Goal: Entertainment & Leisure: Consume media (video, audio)

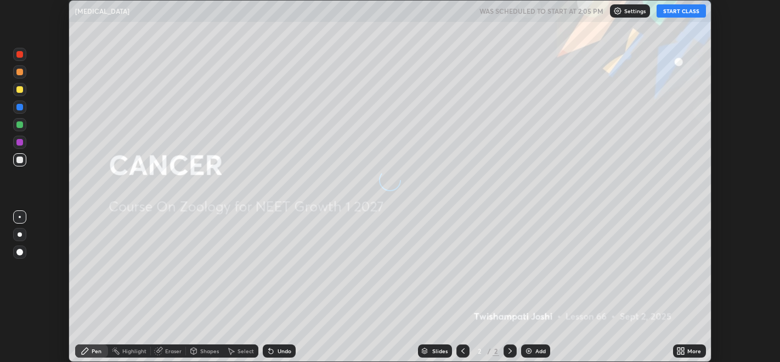
scroll to position [361, 780]
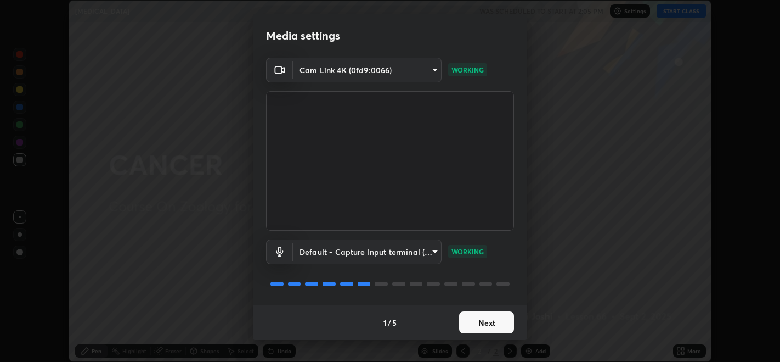
click at [475, 323] on button "Next" at bounding box center [486, 322] width 55 height 22
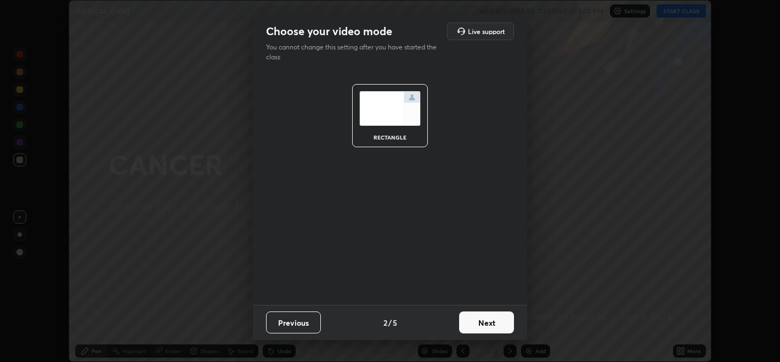
click at [487, 327] on button "Next" at bounding box center [486, 322] width 55 height 22
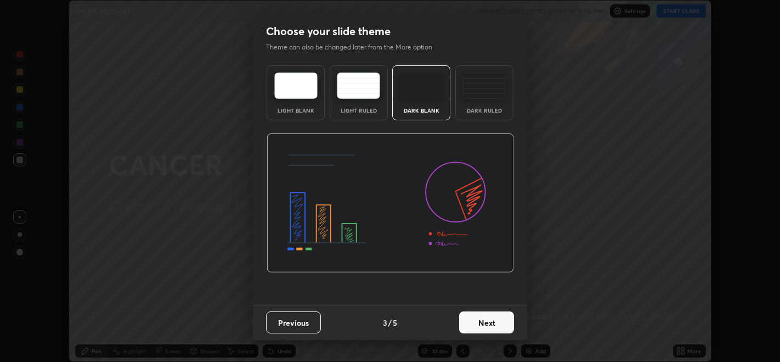
click at [494, 325] on button "Next" at bounding box center [486, 322] width 55 height 22
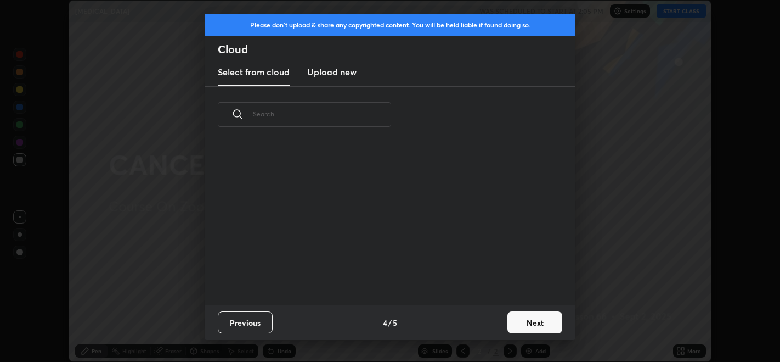
click at [523, 320] on button "Next" at bounding box center [535, 322] width 55 height 22
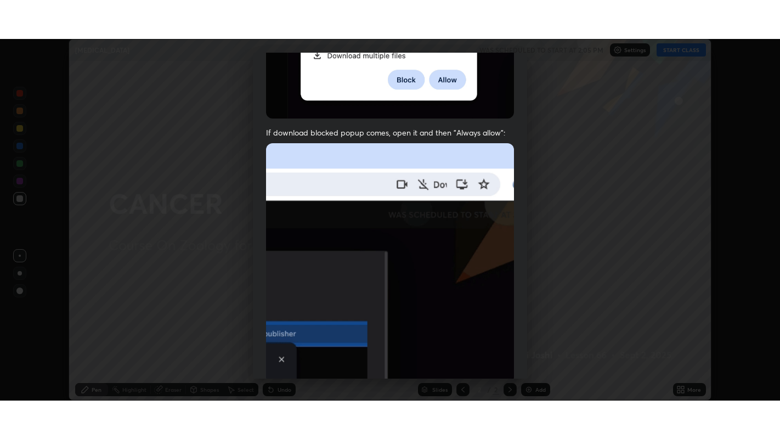
scroll to position [222, 0]
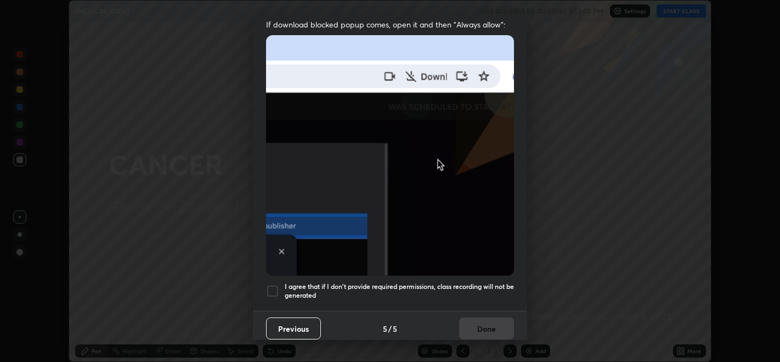
click at [273, 286] on div at bounding box center [272, 290] width 13 height 13
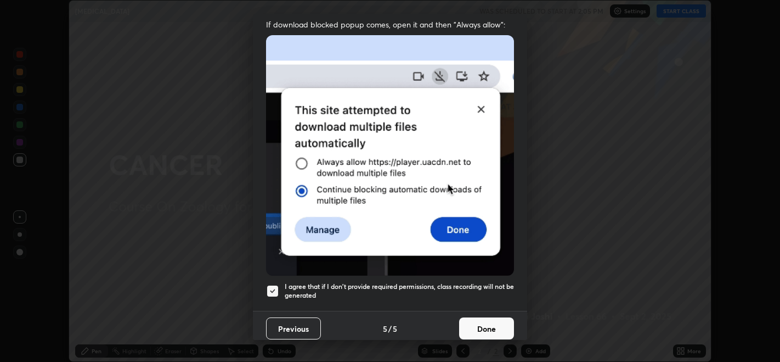
click at [480, 318] on button "Done" at bounding box center [486, 328] width 55 height 22
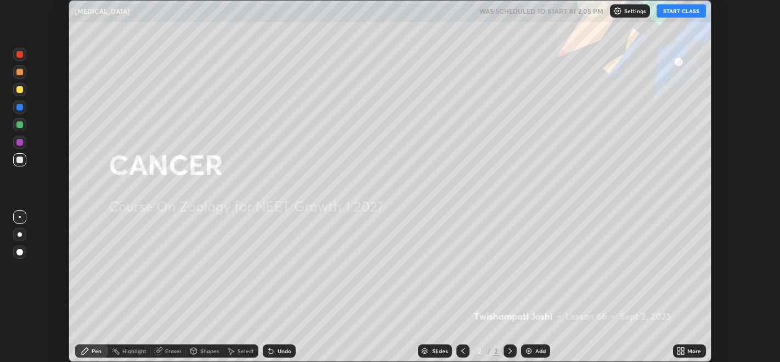
click at [678, 14] on button "START CLASS" at bounding box center [681, 10] width 49 height 13
click at [683, 352] on icon at bounding box center [683, 352] width 3 height 3
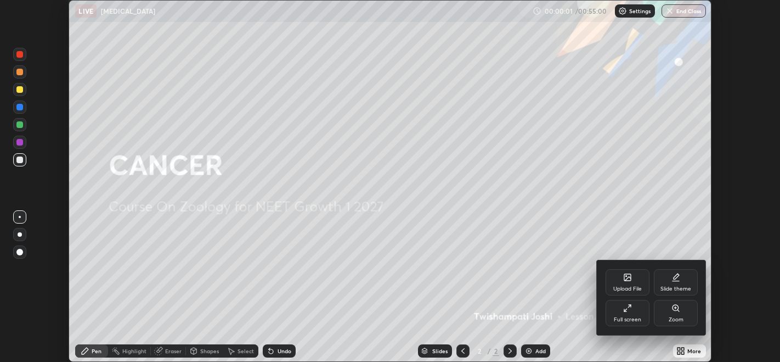
click at [626, 313] on div "Full screen" at bounding box center [628, 313] width 44 height 26
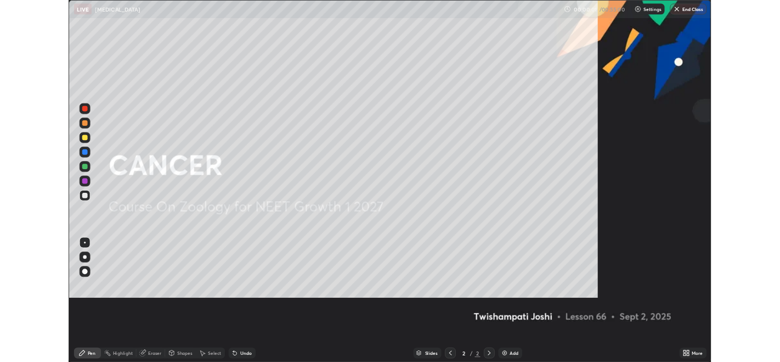
scroll to position [439, 780]
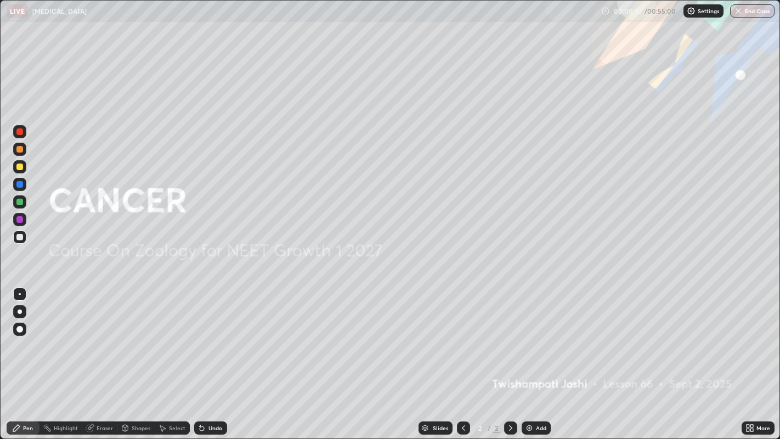
click at [530, 361] on img at bounding box center [529, 428] width 9 height 9
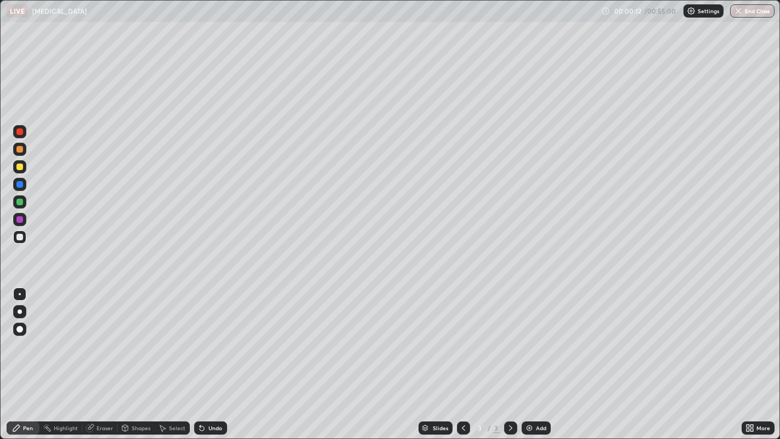
click at [19, 311] on div at bounding box center [20, 312] width 4 height 4
click at [19, 133] on div at bounding box center [19, 131] width 7 height 7
click at [20, 222] on div at bounding box center [19, 219] width 7 height 7
click at [19, 133] on div at bounding box center [19, 131] width 7 height 7
click at [15, 151] on div at bounding box center [19, 149] width 13 height 13
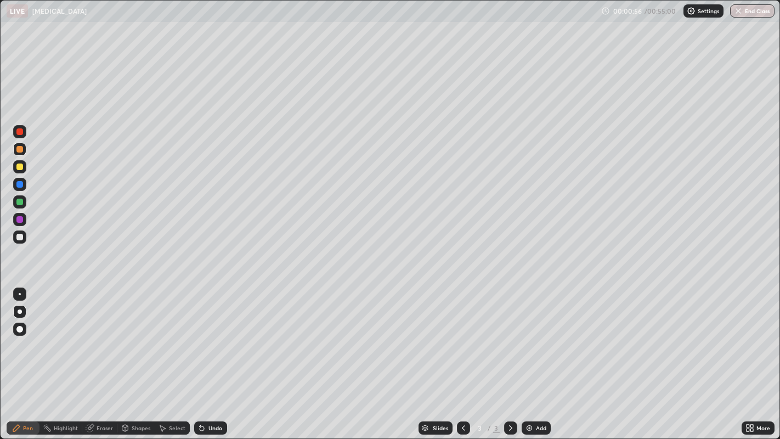
click at [18, 236] on div at bounding box center [19, 237] width 7 height 7
click at [19, 204] on div at bounding box center [19, 202] width 7 height 7
click at [16, 169] on div at bounding box center [19, 167] width 7 height 7
click at [21, 240] on div at bounding box center [19, 237] width 7 height 7
click at [208, 361] on div "Undo" at bounding box center [210, 427] width 33 height 13
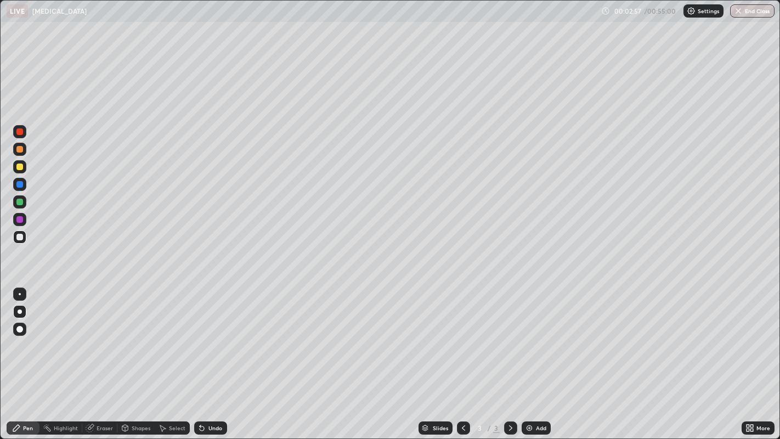
click at [209, 361] on div "Undo" at bounding box center [216, 427] width 14 height 5
click at [16, 167] on div at bounding box center [19, 167] width 7 height 7
click at [16, 238] on div at bounding box center [19, 237] width 7 height 7
click at [21, 167] on div at bounding box center [19, 167] width 7 height 7
click at [20, 238] on div at bounding box center [19, 237] width 7 height 7
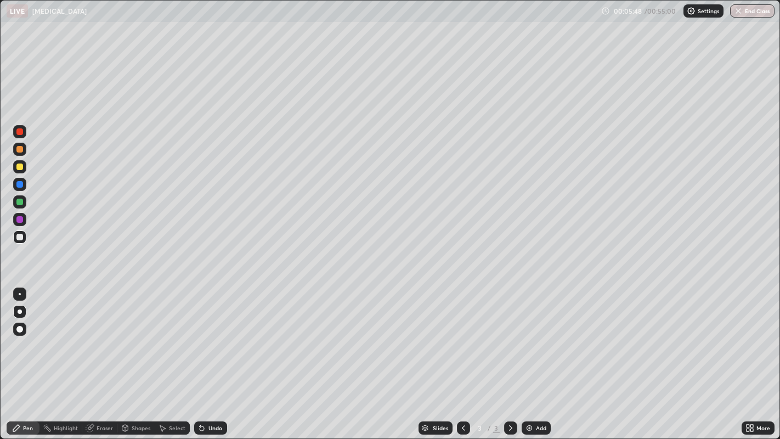
click at [532, 361] on img at bounding box center [529, 428] width 9 height 9
click at [20, 186] on div at bounding box center [19, 184] width 7 height 7
click at [21, 152] on div at bounding box center [19, 149] width 7 height 7
click at [19, 202] on div at bounding box center [19, 202] width 7 height 7
click at [540, 361] on div "Add" at bounding box center [541, 427] width 10 height 5
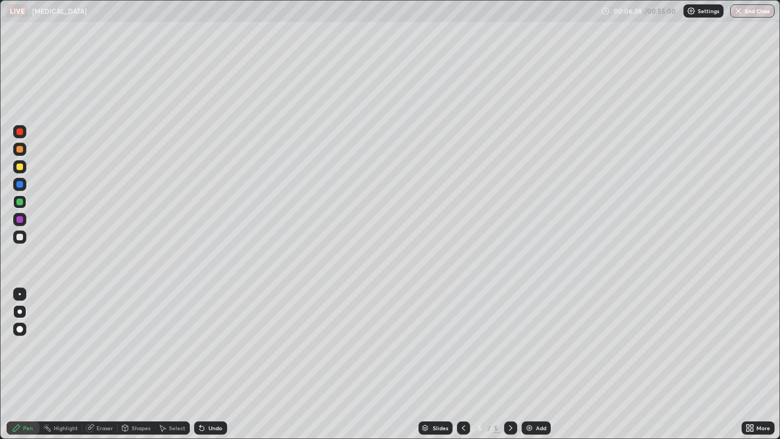
click at [19, 167] on div at bounding box center [19, 167] width 7 height 7
click at [19, 185] on div at bounding box center [19, 184] width 7 height 7
click at [19, 222] on div at bounding box center [19, 219] width 7 height 7
click at [16, 185] on div at bounding box center [19, 184] width 7 height 7
click at [18, 202] on div at bounding box center [19, 202] width 7 height 7
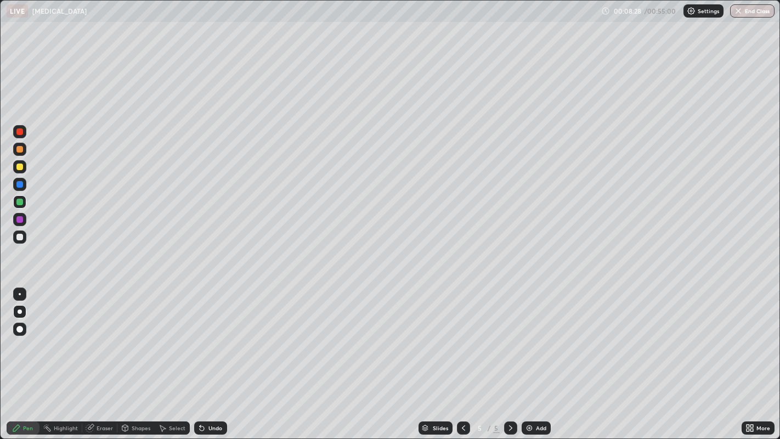
click at [462, 361] on icon at bounding box center [463, 428] width 9 height 9
click at [21, 152] on div at bounding box center [19, 149] width 7 height 7
click at [18, 168] on div at bounding box center [19, 167] width 7 height 7
click at [20, 152] on div at bounding box center [19, 149] width 7 height 7
click at [18, 186] on div at bounding box center [19, 184] width 7 height 7
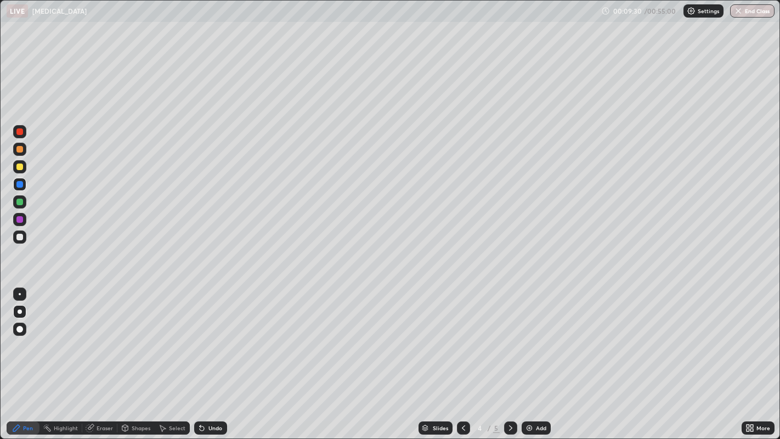
click at [19, 237] on div at bounding box center [19, 237] width 7 height 7
click at [19, 167] on div at bounding box center [19, 167] width 7 height 7
click at [18, 238] on div at bounding box center [19, 237] width 7 height 7
click at [20, 201] on div at bounding box center [19, 202] width 7 height 7
click at [210, 361] on div "Undo" at bounding box center [210, 427] width 33 height 13
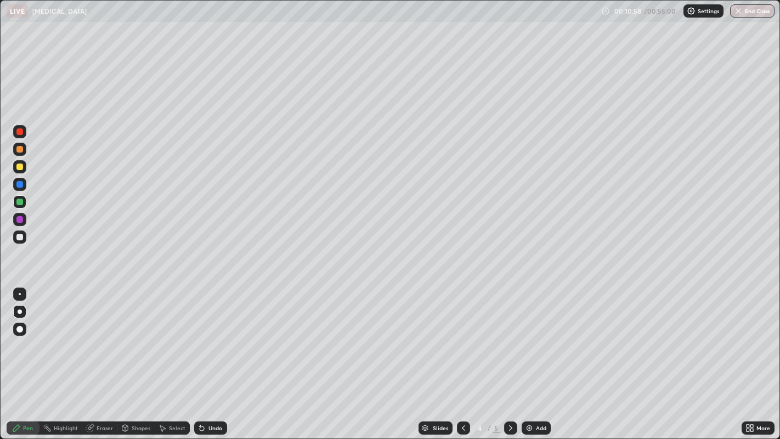
click at [528, 361] on img at bounding box center [529, 428] width 9 height 9
click at [21, 168] on div at bounding box center [19, 167] width 7 height 7
click at [462, 361] on icon at bounding box center [463, 428] width 9 height 9
click at [18, 240] on div at bounding box center [19, 236] width 13 height 13
click at [209, 361] on div "Undo" at bounding box center [216, 427] width 14 height 5
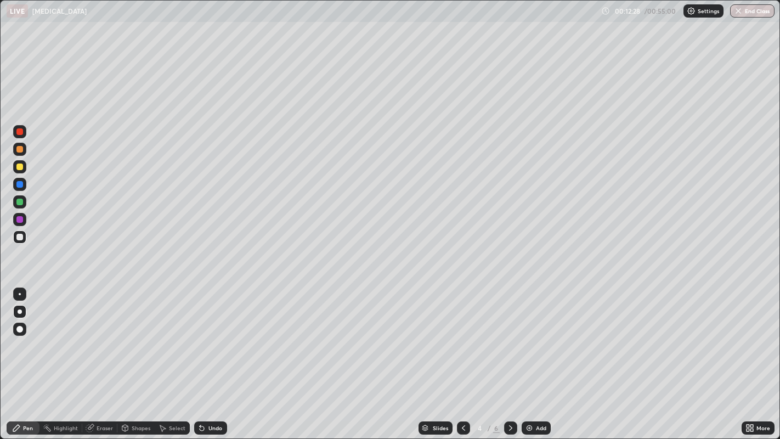
click at [209, 361] on div "Undo" at bounding box center [216, 427] width 14 height 5
click at [18, 170] on div at bounding box center [19, 167] width 7 height 7
click at [508, 361] on icon at bounding box center [511, 428] width 9 height 9
click at [529, 361] on img at bounding box center [529, 428] width 9 height 9
click at [19, 132] on div at bounding box center [19, 131] width 7 height 7
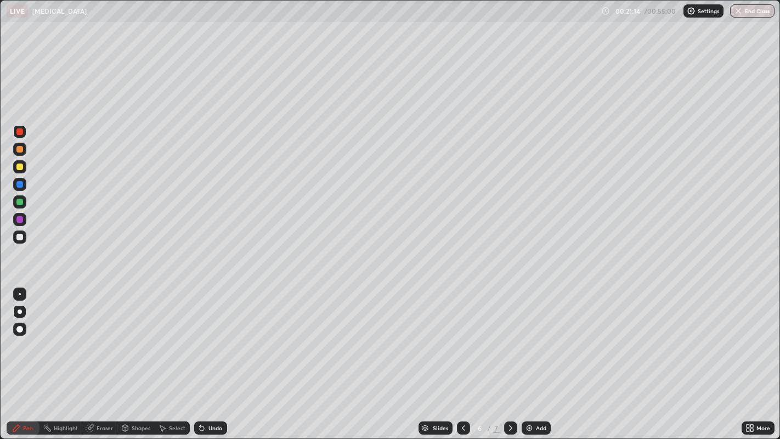
click at [21, 134] on div at bounding box center [19, 131] width 7 height 7
click at [19, 311] on div at bounding box center [20, 312] width 4 height 4
click at [18, 204] on div at bounding box center [19, 202] width 7 height 7
click at [19, 237] on div at bounding box center [19, 237] width 7 height 7
click at [169, 361] on div "Select" at bounding box center [177, 427] width 16 height 5
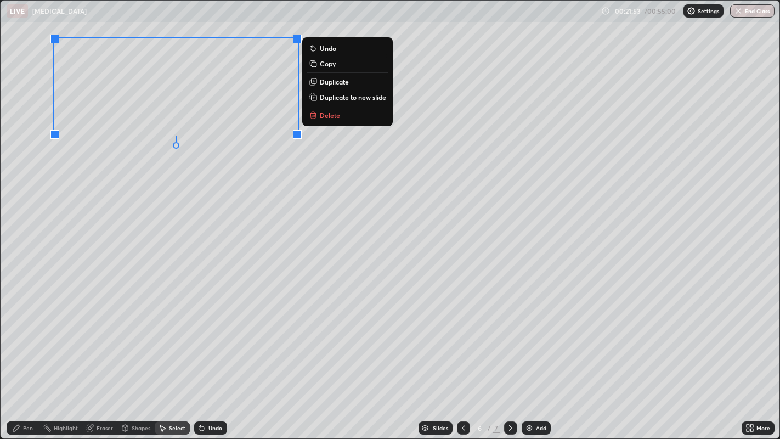
click at [27, 361] on div "Pen" at bounding box center [28, 427] width 10 height 5
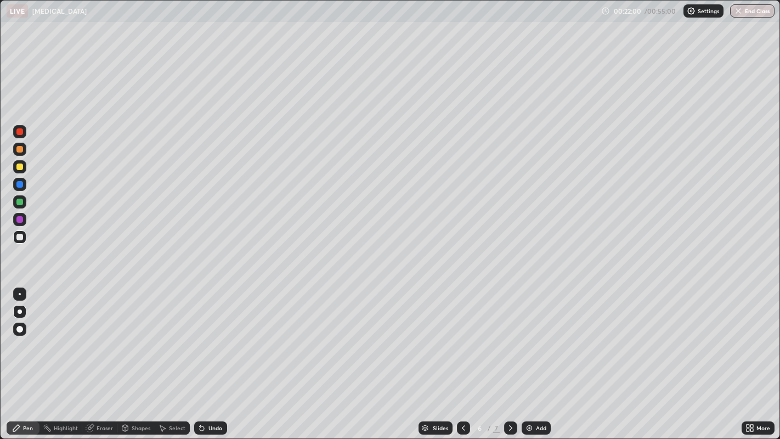
click at [20, 134] on div at bounding box center [19, 131] width 7 height 7
click at [20, 204] on div at bounding box center [19, 202] width 7 height 7
click at [19, 239] on div at bounding box center [19, 237] width 7 height 7
click at [210, 361] on div "Undo" at bounding box center [216, 427] width 14 height 5
click at [211, 361] on div "Undo" at bounding box center [216, 427] width 14 height 5
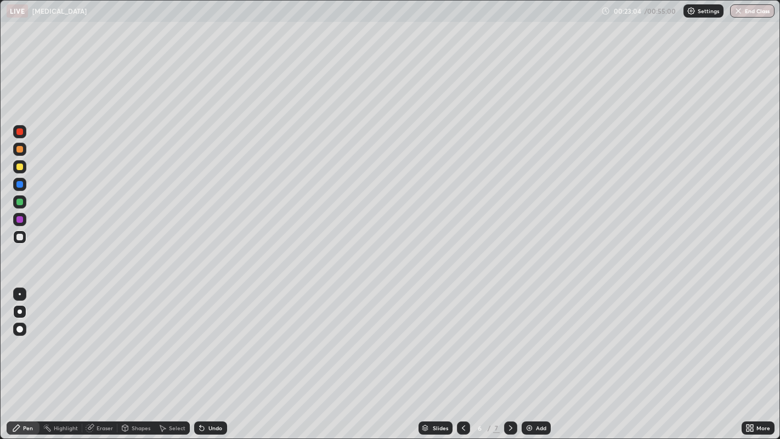
click at [17, 169] on div at bounding box center [19, 167] width 7 height 7
click at [19, 132] on div at bounding box center [19, 131] width 7 height 7
click at [16, 160] on div at bounding box center [19, 166] width 13 height 13
click at [18, 149] on div at bounding box center [19, 149] width 7 height 7
click at [20, 167] on div at bounding box center [19, 167] width 7 height 7
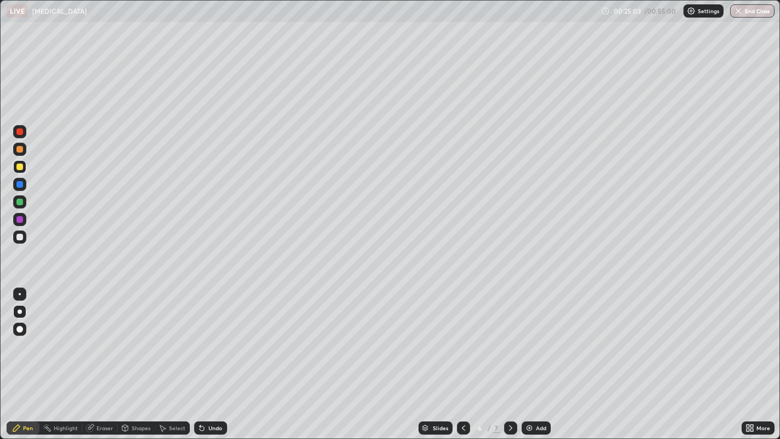
click at [759, 361] on div "More" at bounding box center [764, 427] width 14 height 5
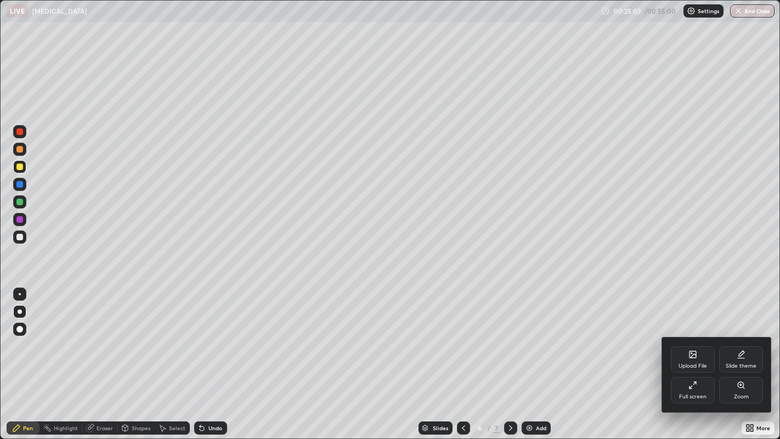
click at [689, 361] on div "Full screen" at bounding box center [692, 396] width 27 height 5
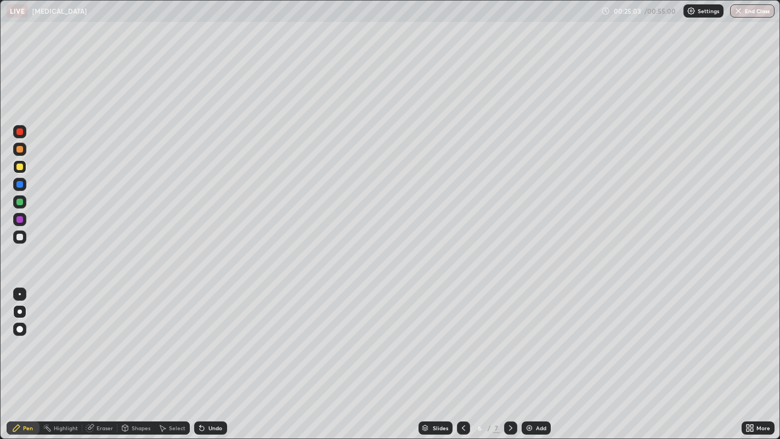
scroll to position [54515, 54096]
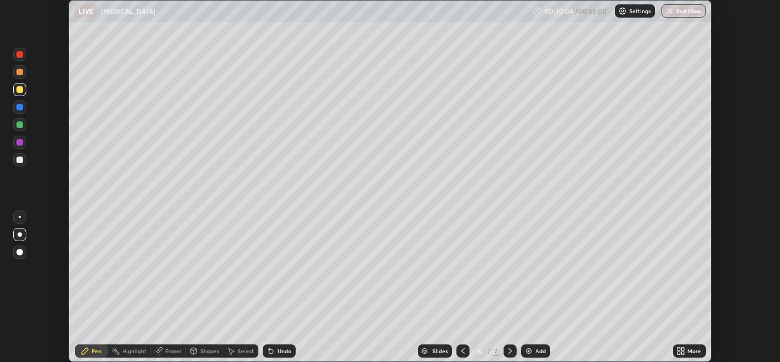
click at [683, 352] on icon at bounding box center [683, 352] width 3 height 3
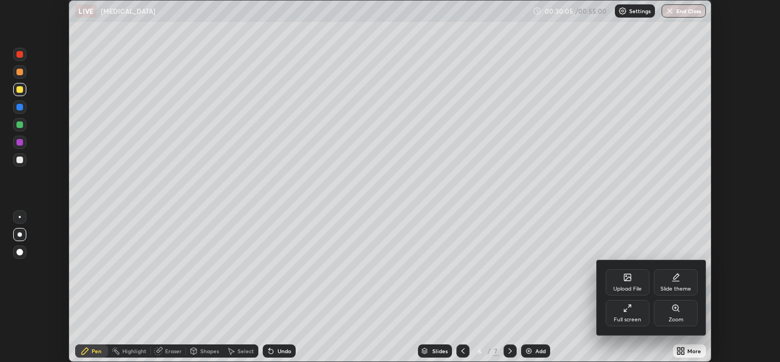
click at [618, 314] on div "Full screen" at bounding box center [628, 313] width 44 height 26
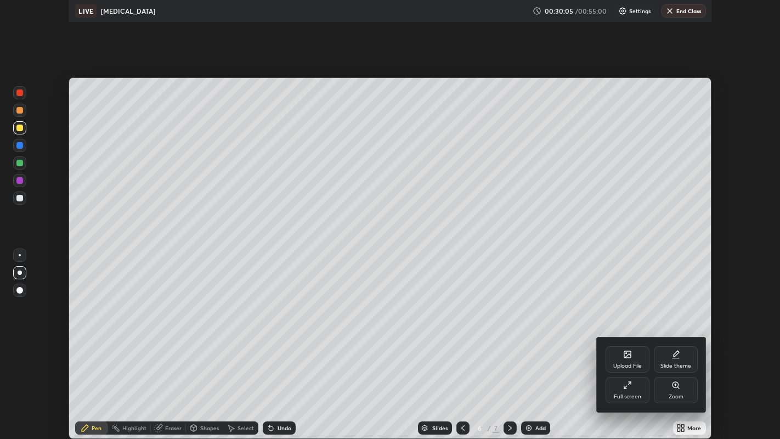
scroll to position [439, 780]
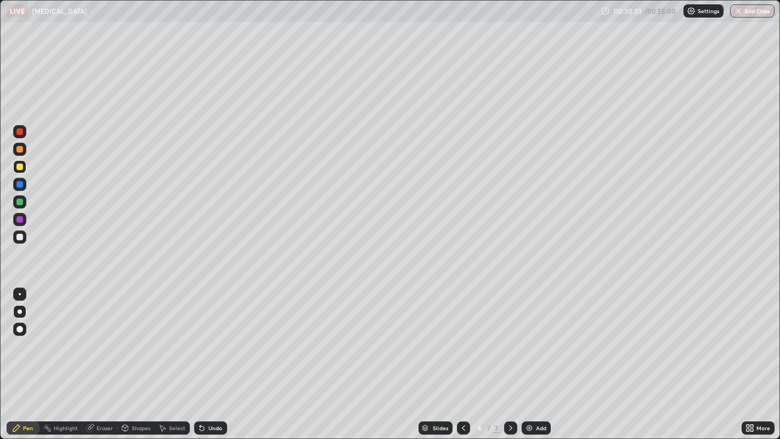
click at [19, 169] on div at bounding box center [19, 167] width 7 height 7
click at [21, 169] on div at bounding box center [19, 167] width 7 height 7
click at [18, 237] on div at bounding box center [19, 237] width 7 height 7
click at [20, 201] on div at bounding box center [19, 202] width 7 height 7
click at [19, 151] on div at bounding box center [19, 149] width 7 height 7
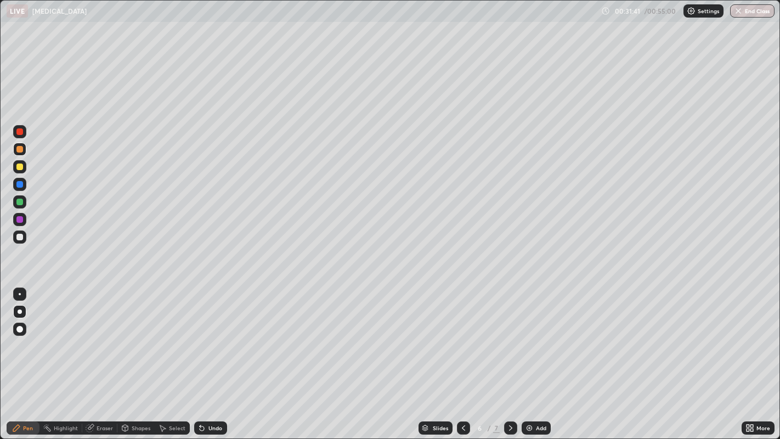
click at [20, 203] on div at bounding box center [19, 202] width 7 height 7
click at [19, 201] on div at bounding box center [19, 202] width 7 height 7
click at [19, 294] on div at bounding box center [20, 294] width 2 height 2
click at [19, 218] on div at bounding box center [19, 219] width 7 height 7
click at [19, 238] on div at bounding box center [19, 237] width 7 height 7
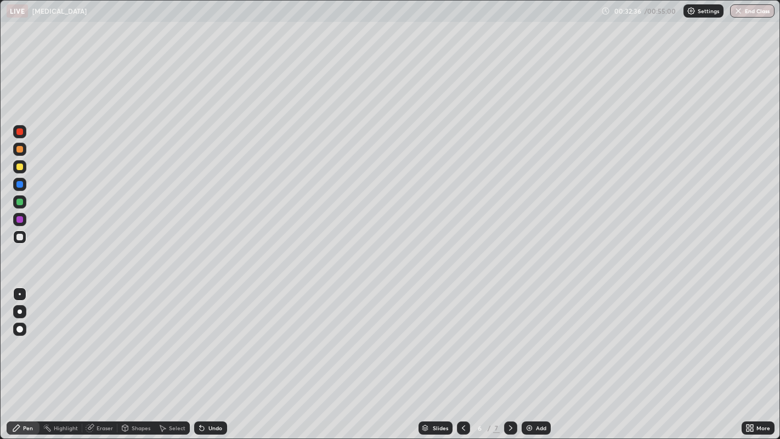
click at [20, 218] on div at bounding box center [19, 219] width 7 height 7
click at [19, 232] on div at bounding box center [19, 236] width 13 height 13
click at [19, 168] on div at bounding box center [19, 167] width 7 height 7
click at [17, 131] on div at bounding box center [19, 131] width 7 height 7
click at [210, 361] on div "Undo" at bounding box center [216, 427] width 14 height 5
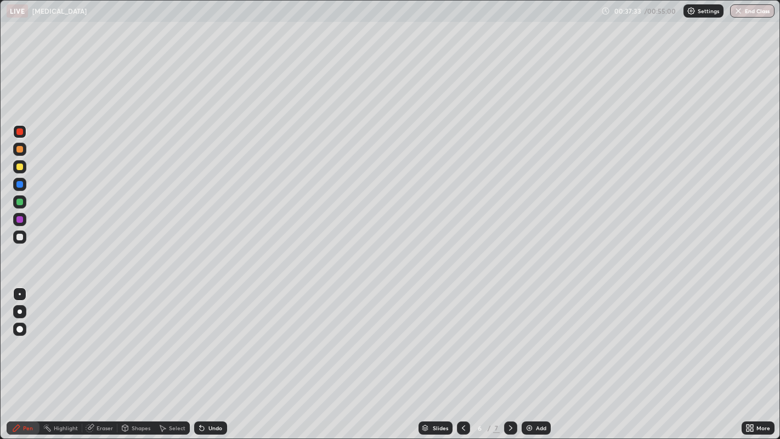
click at [529, 361] on div "Add" at bounding box center [536, 427] width 29 height 13
click at [19, 151] on div at bounding box center [19, 149] width 7 height 7
click at [19, 312] on div at bounding box center [20, 312] width 4 height 4
click at [213, 361] on div "Undo" at bounding box center [216, 427] width 14 height 5
click at [18, 185] on div at bounding box center [19, 184] width 7 height 7
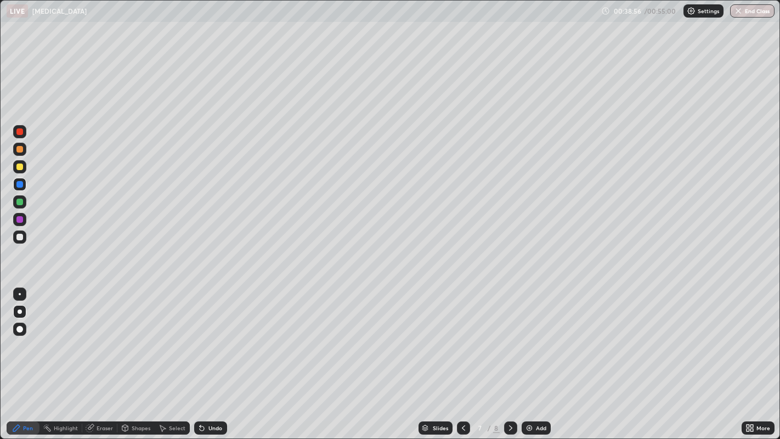
click at [21, 202] on div at bounding box center [19, 202] width 7 height 7
click at [19, 220] on div at bounding box center [19, 219] width 7 height 7
click at [530, 361] on img at bounding box center [529, 428] width 9 height 9
click at [19, 150] on div at bounding box center [19, 149] width 7 height 7
click at [18, 187] on div at bounding box center [19, 184] width 7 height 7
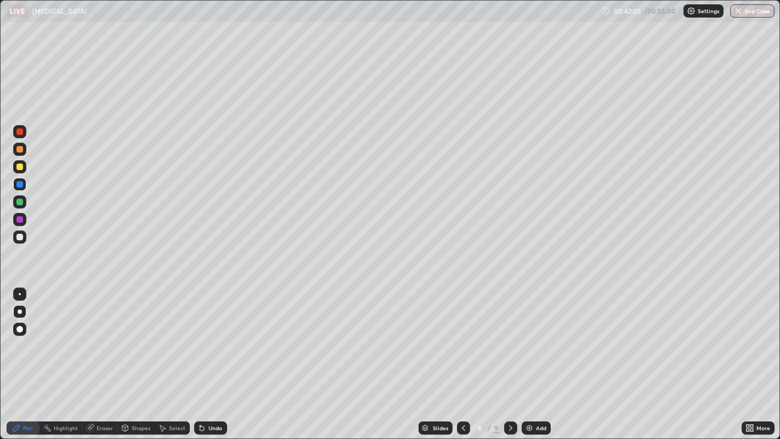
click at [21, 236] on div at bounding box center [19, 237] width 7 height 7
click at [18, 222] on div at bounding box center [19, 219] width 7 height 7
click at [22, 166] on div at bounding box center [19, 167] width 7 height 7
click at [18, 185] on div at bounding box center [19, 184] width 7 height 7
click at [529, 361] on div "Add" at bounding box center [536, 427] width 29 height 13
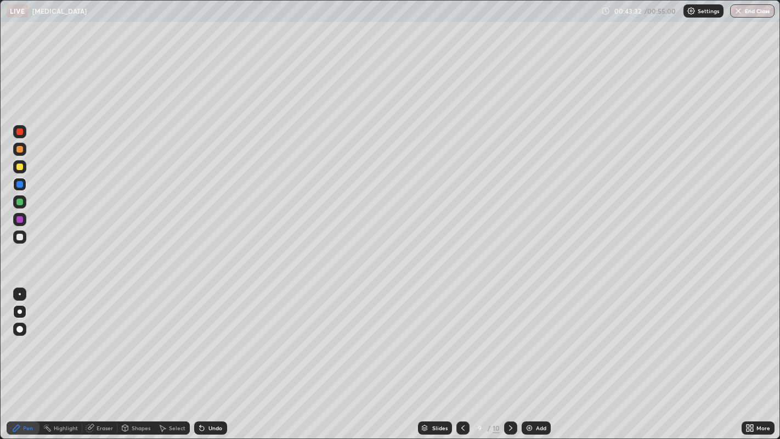
click at [19, 220] on div at bounding box center [19, 219] width 7 height 7
click at [20, 204] on div at bounding box center [19, 202] width 7 height 7
click at [462, 361] on icon at bounding box center [463, 428] width 9 height 9
click at [510, 361] on icon at bounding box center [511, 428] width 9 height 9
click at [205, 361] on icon at bounding box center [202, 428] width 9 height 9
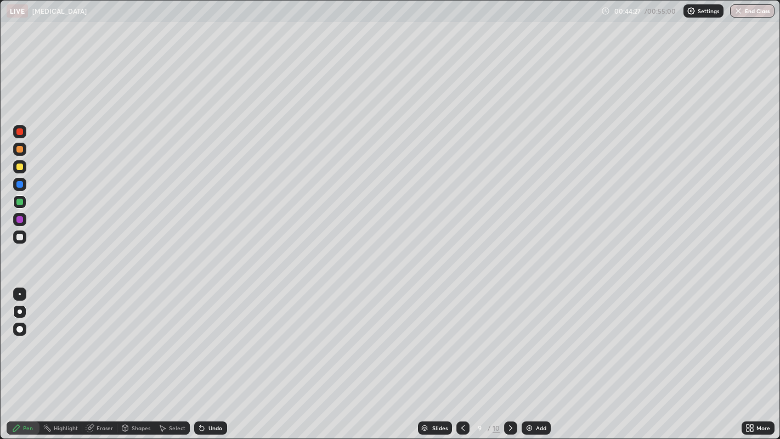
click at [200, 361] on icon at bounding box center [202, 428] width 4 height 4
click at [205, 361] on div "Undo" at bounding box center [210, 427] width 33 height 13
click at [206, 361] on div "Undo" at bounding box center [210, 427] width 33 height 13
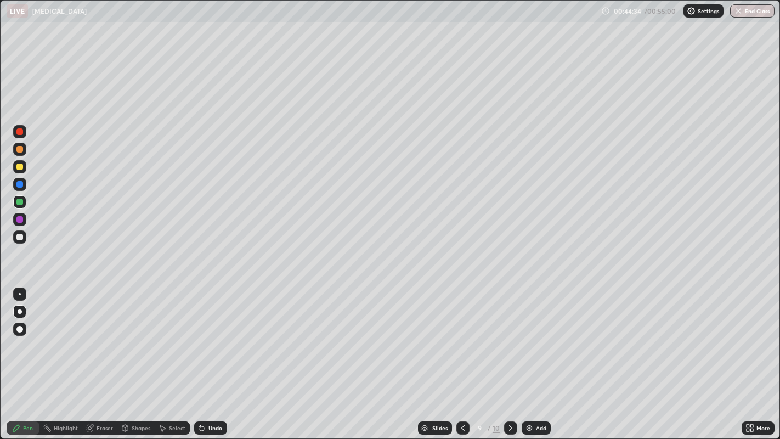
click at [18, 184] on div at bounding box center [19, 184] width 7 height 7
click at [17, 239] on div at bounding box center [19, 237] width 7 height 7
click at [531, 361] on img at bounding box center [529, 428] width 9 height 9
click at [19, 172] on div at bounding box center [19, 166] width 13 height 13
click at [463, 361] on icon at bounding box center [463, 427] width 3 height 5
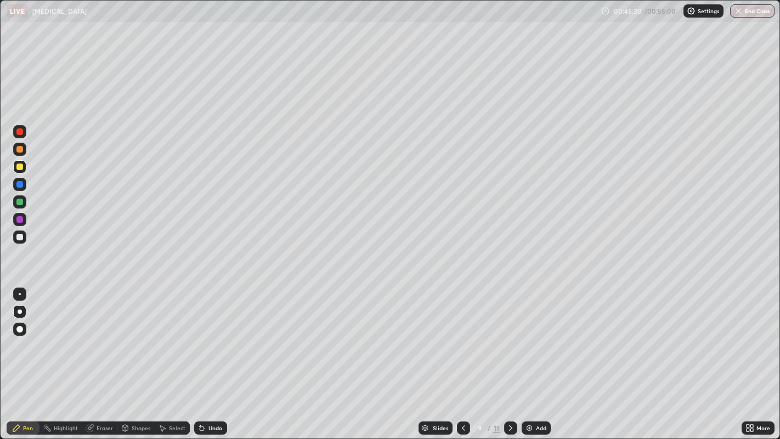
click at [509, 361] on icon at bounding box center [511, 428] width 9 height 9
click at [19, 149] on div at bounding box center [19, 149] width 7 height 7
click at [462, 361] on icon at bounding box center [463, 428] width 9 height 9
click at [19, 167] on div at bounding box center [19, 167] width 7 height 7
click at [21, 150] on div at bounding box center [19, 149] width 7 height 7
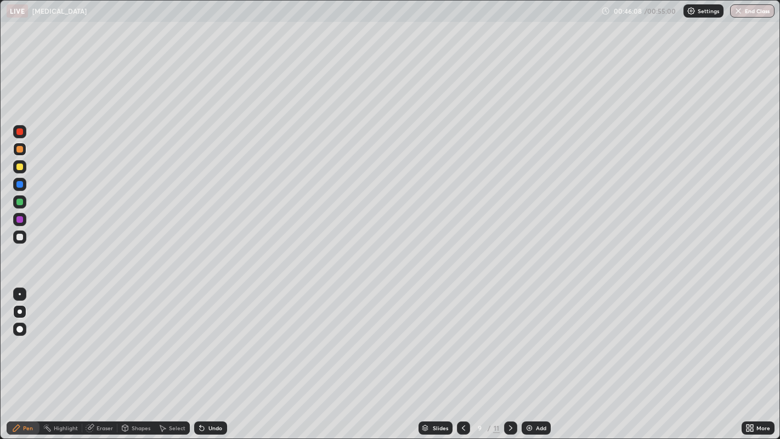
click at [19, 167] on div at bounding box center [19, 167] width 7 height 7
click at [509, 361] on icon at bounding box center [511, 428] width 9 height 9
click at [462, 361] on icon at bounding box center [463, 428] width 9 height 9
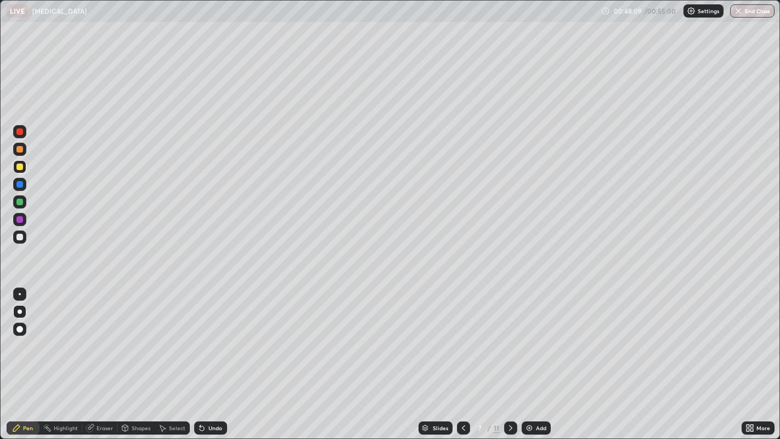
click at [504, 361] on div at bounding box center [510, 427] width 13 height 13
click at [509, 361] on icon at bounding box center [511, 428] width 9 height 9
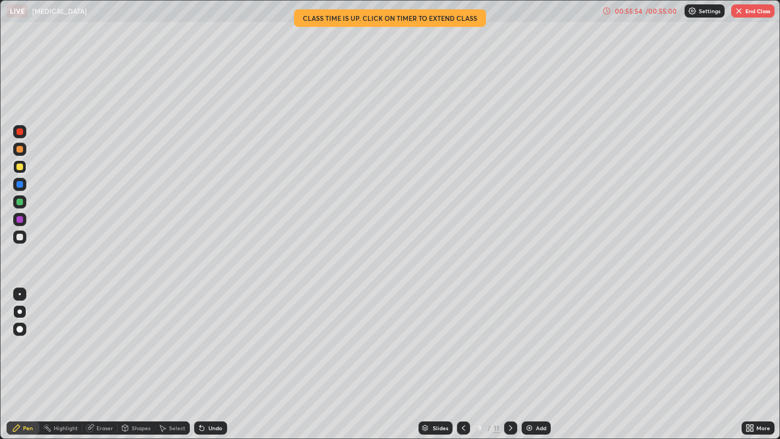
click at [749, 16] on button "End Class" at bounding box center [753, 10] width 43 height 13
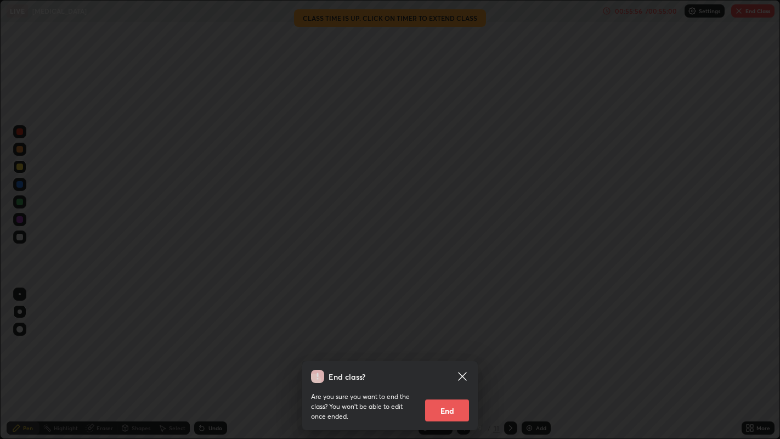
click at [449, 361] on button "End" at bounding box center [447, 411] width 44 height 22
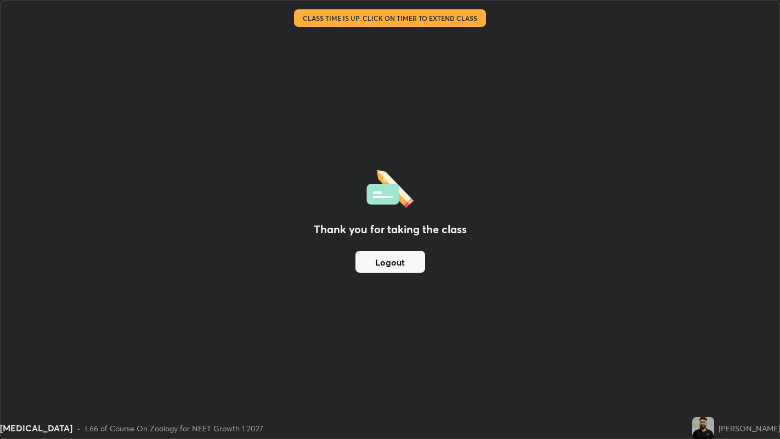
click at [393, 266] on button "Logout" at bounding box center [391, 262] width 70 height 22
